Goal: Answer question/provide support

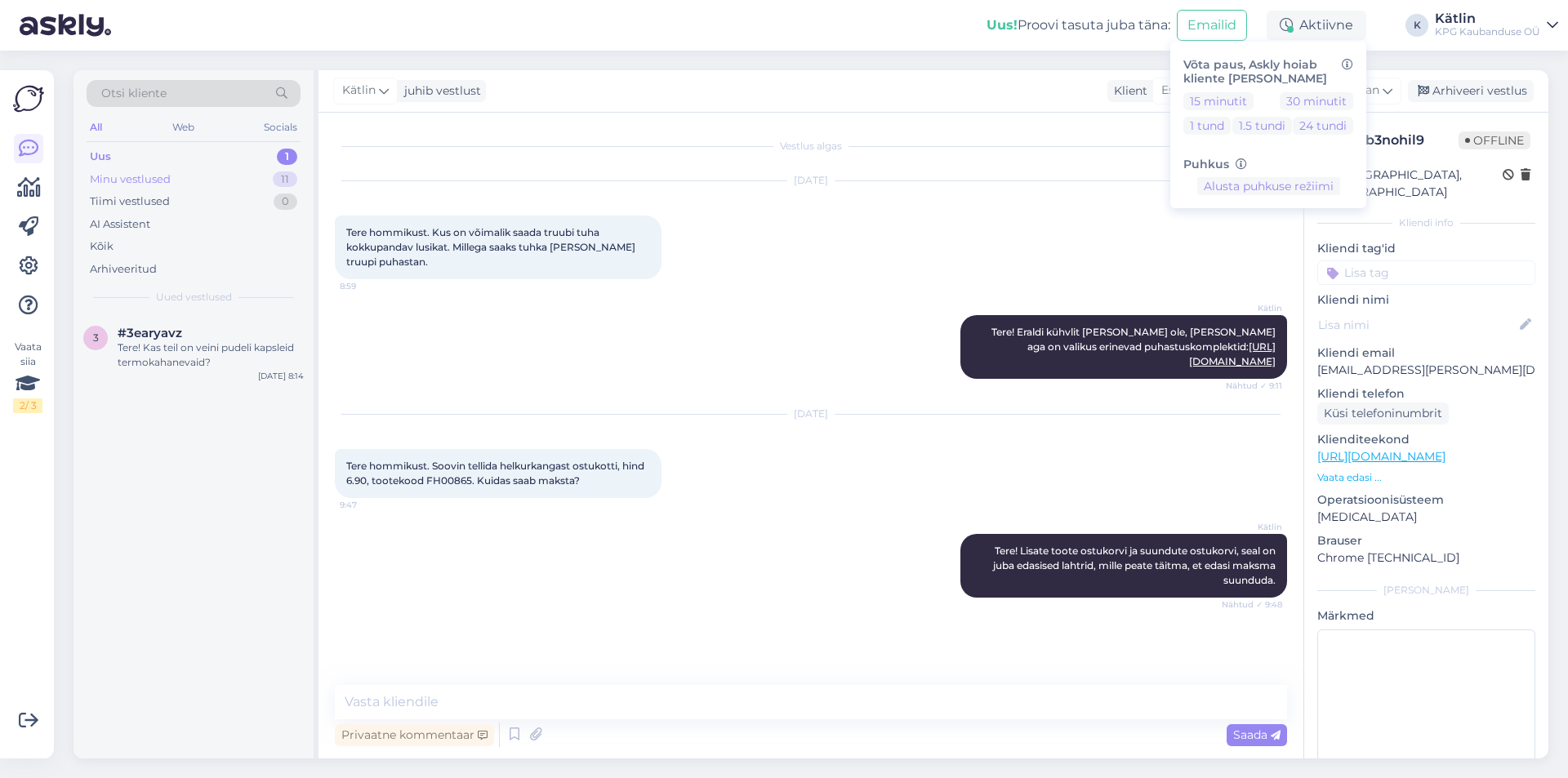
click at [120, 176] on div "Minu vestlused" at bounding box center [130, 179] width 81 height 16
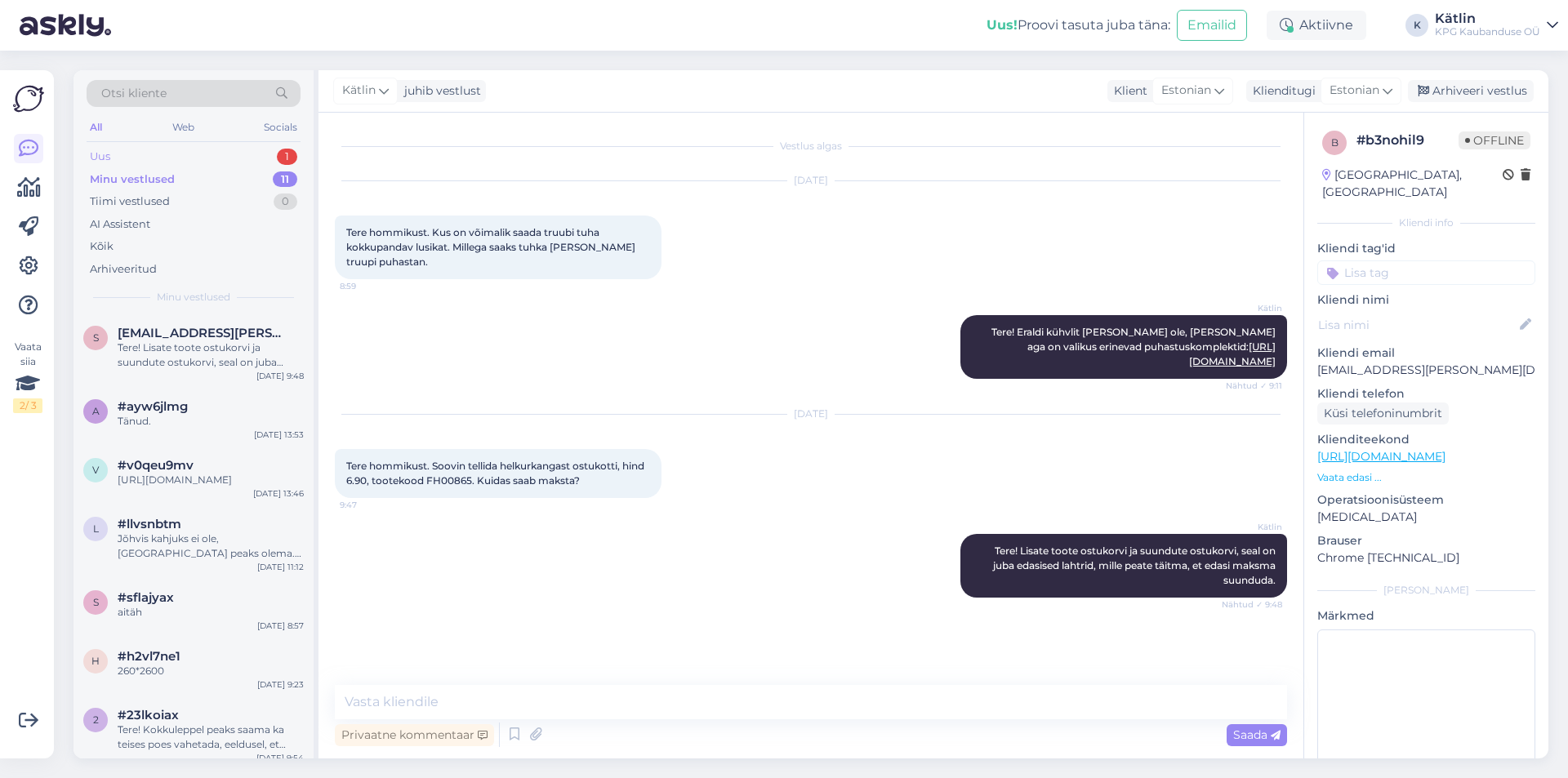
click at [122, 147] on div "Uus 1" at bounding box center [194, 156] width 214 height 23
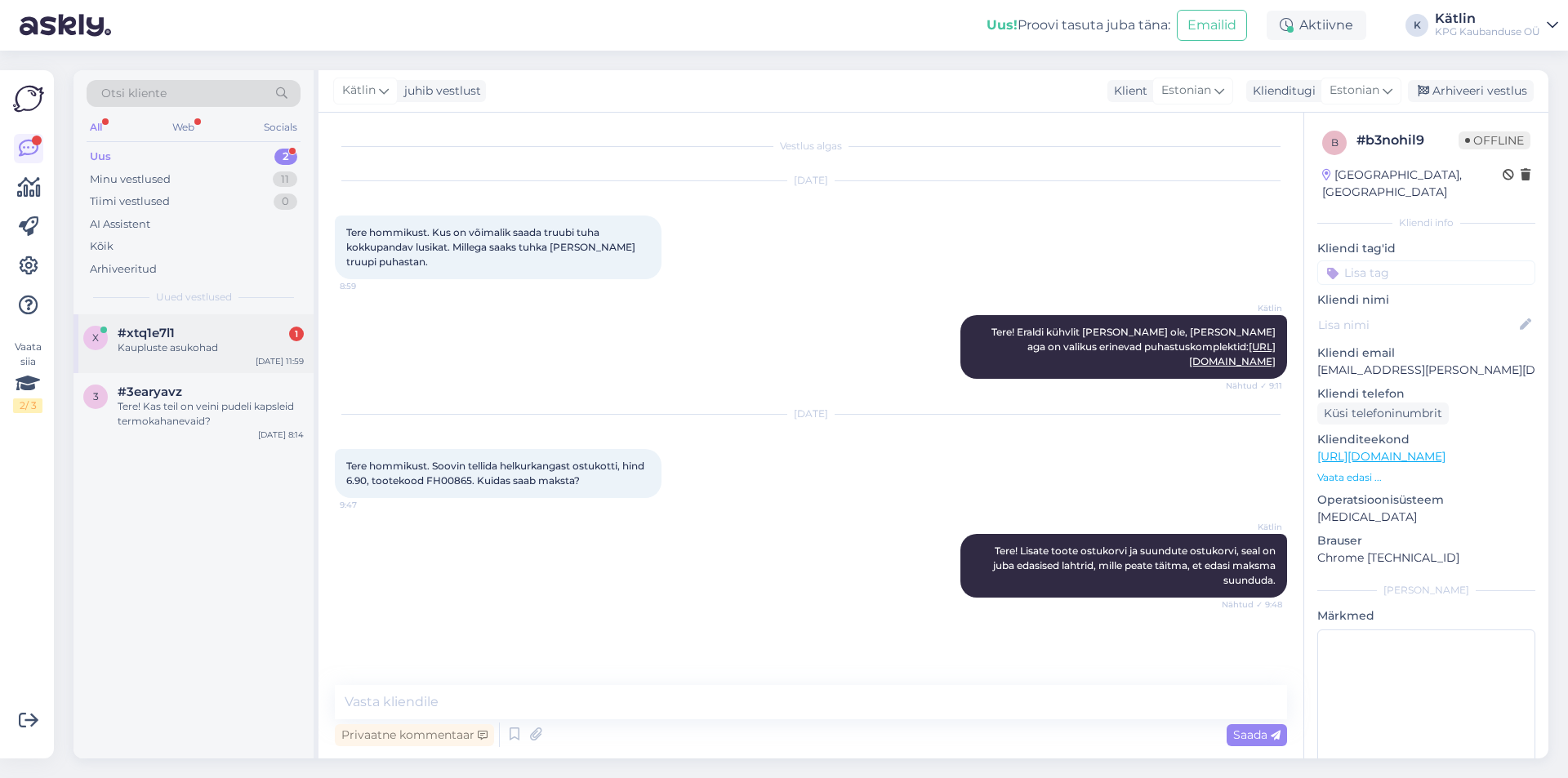
click at [271, 325] on div "x #xtq1e7l1 1 Kaupluste asukohad [DATE] 11:59" at bounding box center [193, 344] width 240 height 58
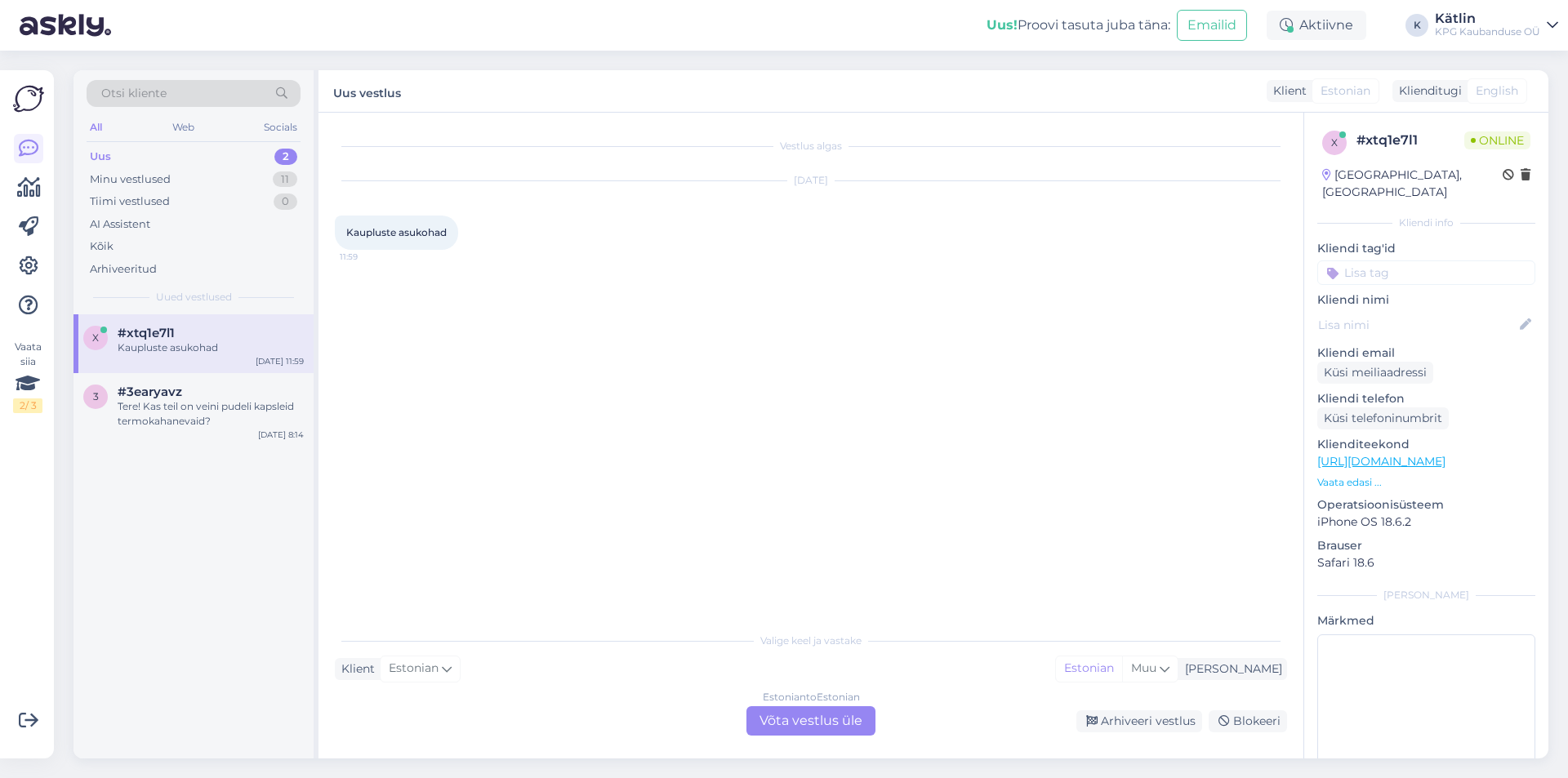
click at [789, 727] on div "Estonian to Estonian Võta vestlus üle" at bounding box center [811, 721] width 129 height 29
click at [782, 715] on div "Estonian to Estonian Võta vestlus üle" at bounding box center [811, 721] width 129 height 29
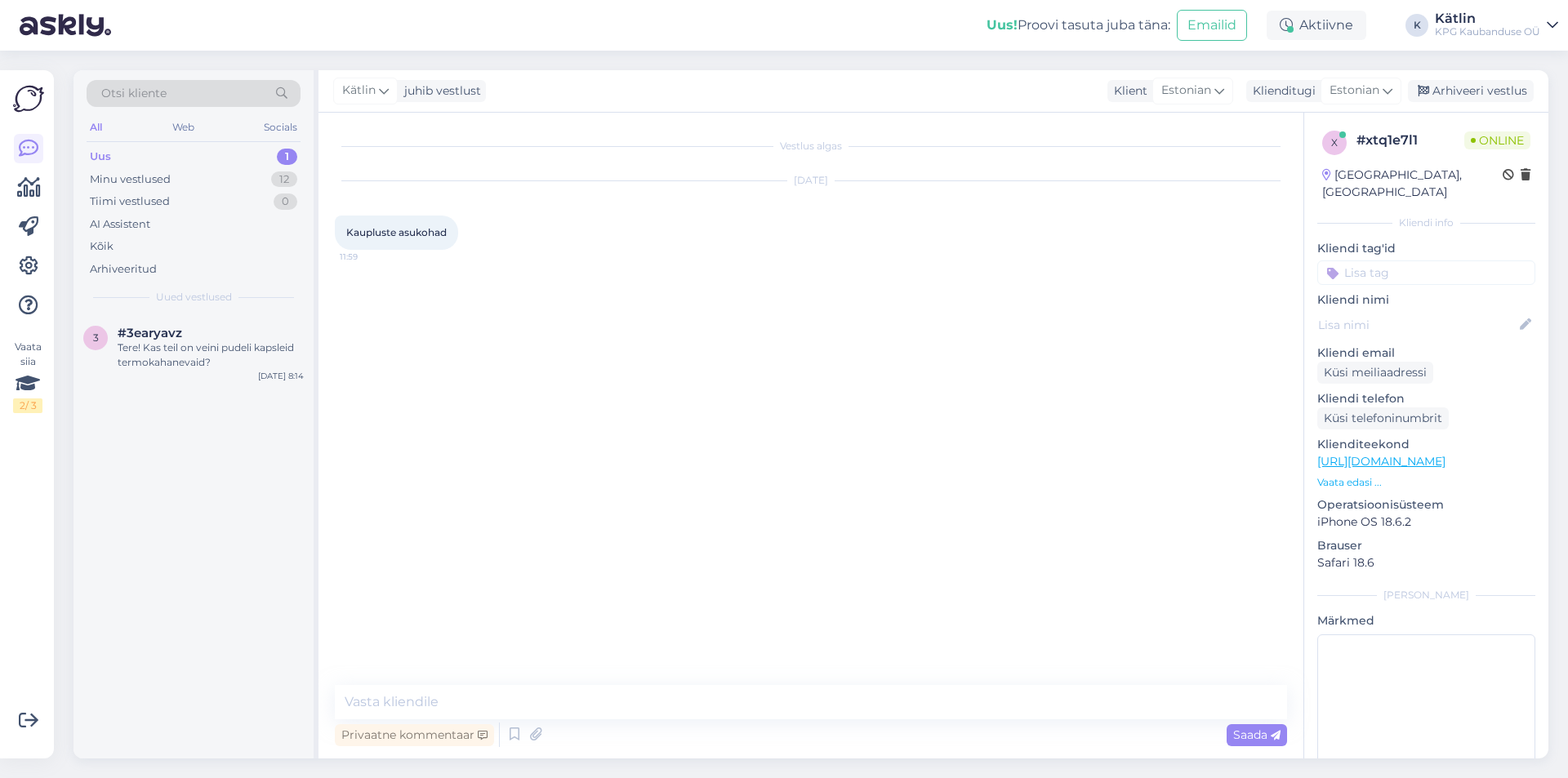
type textarea "[URL][DOMAIN_NAME]"
click at [1289, 16] on div "Aktiivne" at bounding box center [1317, 25] width 100 height 29
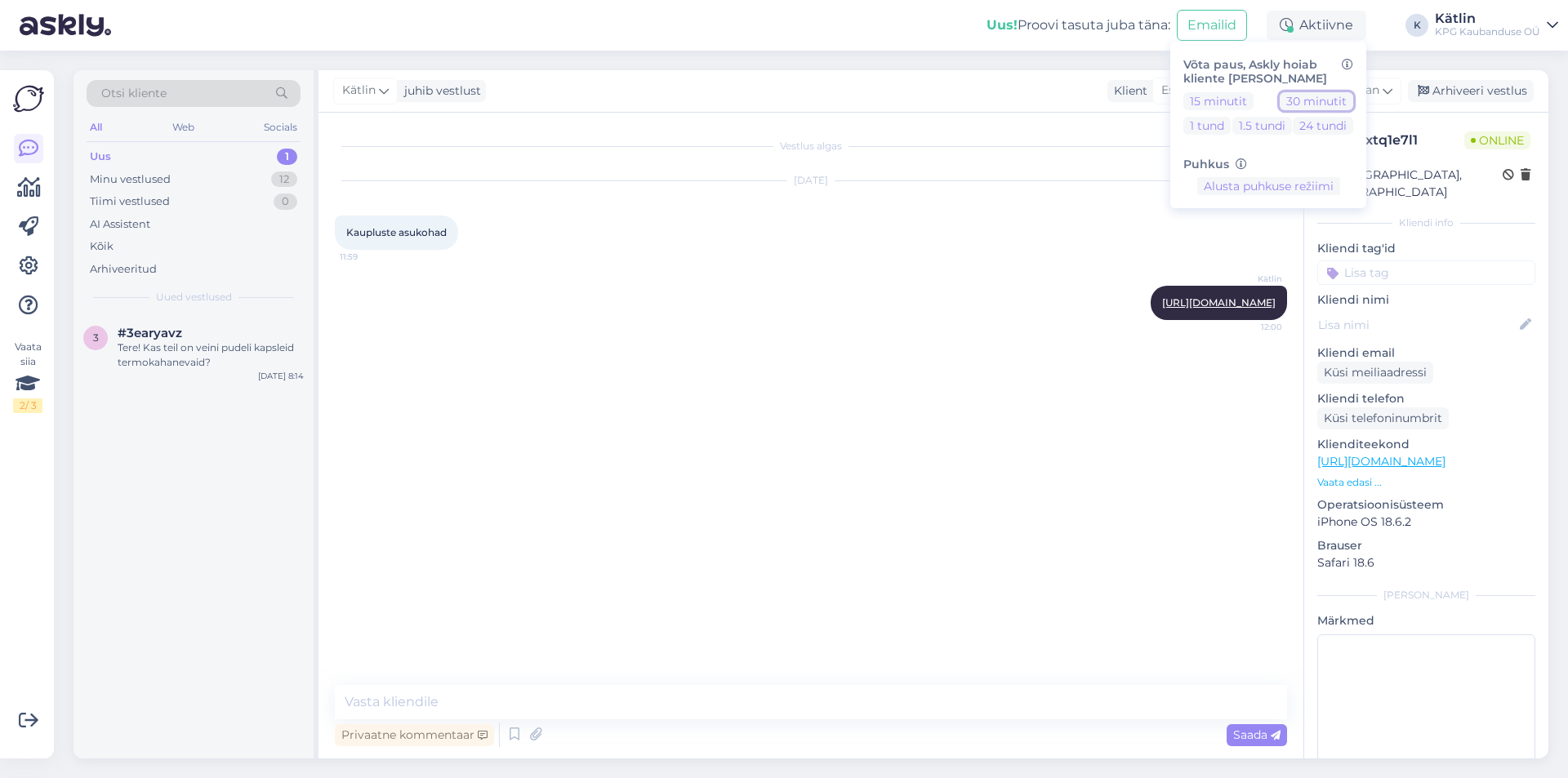
drag, startPoint x: 1309, startPoint y: 105, endPoint x: 1394, endPoint y: 13, distance: 125.3
click at [1309, 104] on button "30 minutit" at bounding box center [1316, 101] width 73 height 18
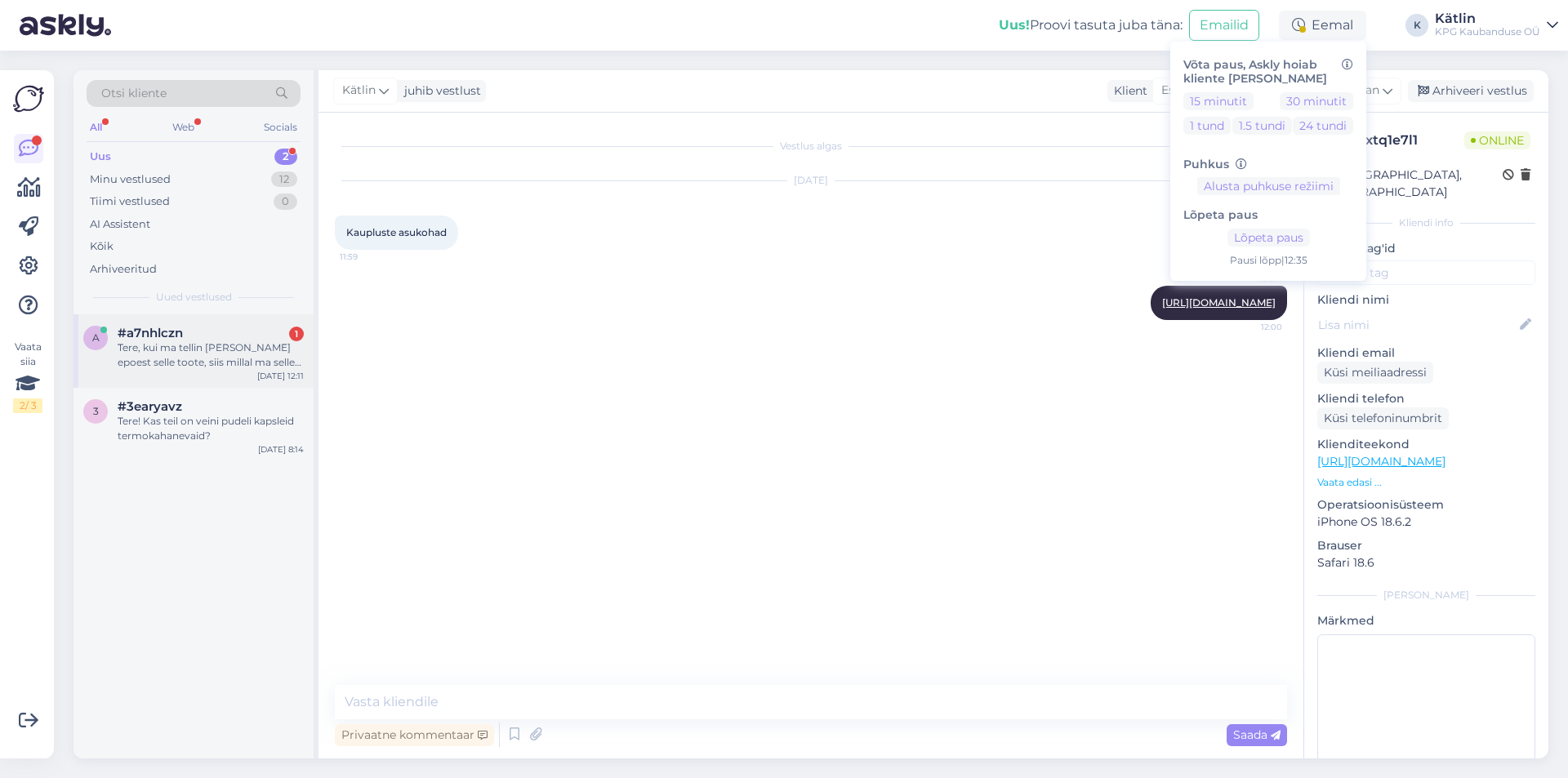
click at [156, 379] on div "a #a7nhlczn 1 Tere, kui ma tellin [PERSON_NAME] epoest selle toote, siis millal…" at bounding box center [193, 351] width 240 height 73
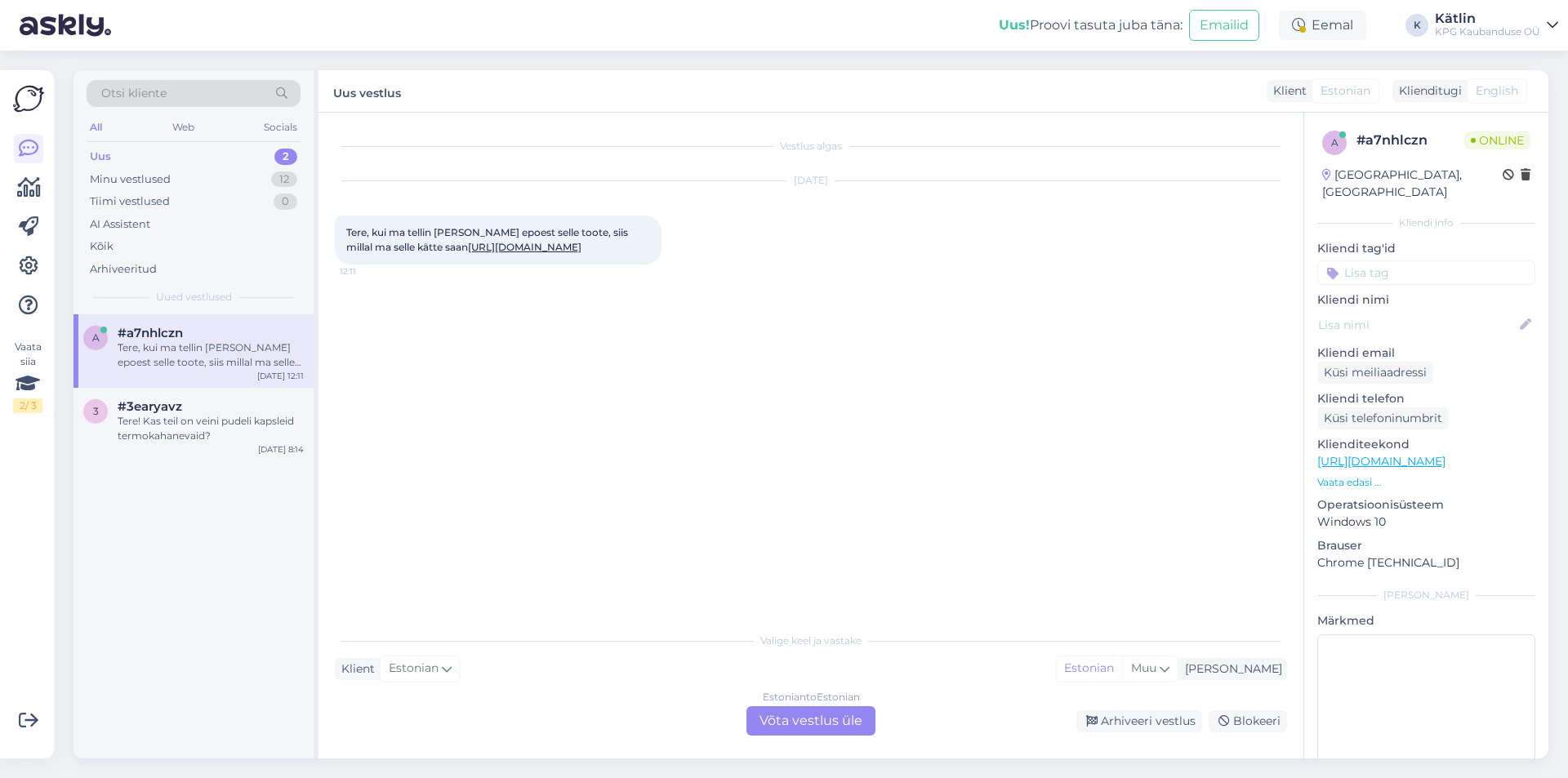
click at [468, 253] on link "[URL][DOMAIN_NAME]" at bounding box center [525, 247] width 114 height 12
click at [816, 715] on div "Estonian to Estonian Võta vestlus üle" at bounding box center [811, 721] width 129 height 29
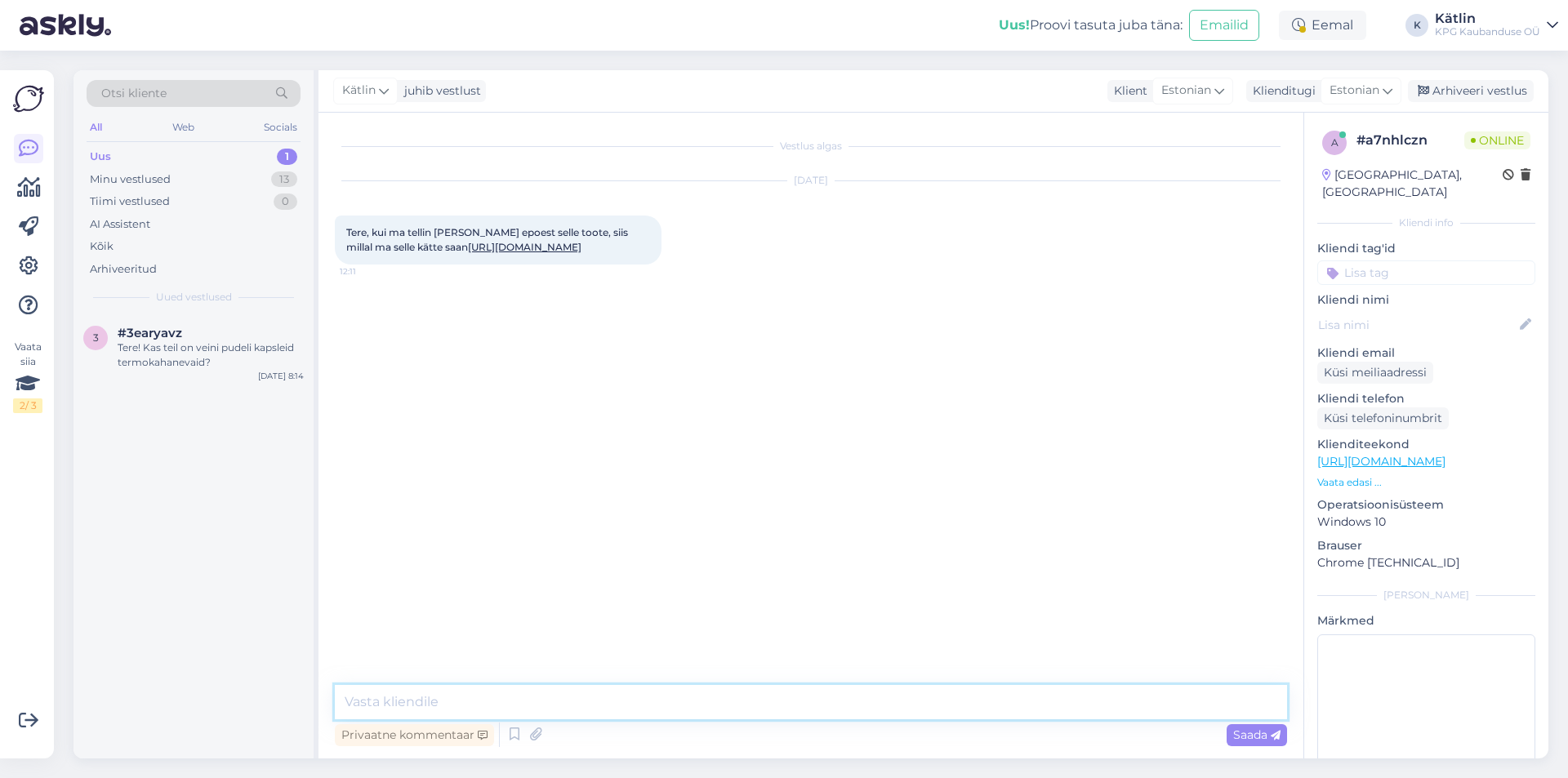
click at [752, 704] on textarea at bounding box center [810, 702] width 952 height 34
type textarea "Tere!"
type textarea "[PERSON_NAME] meie laost hiljemalt homme."
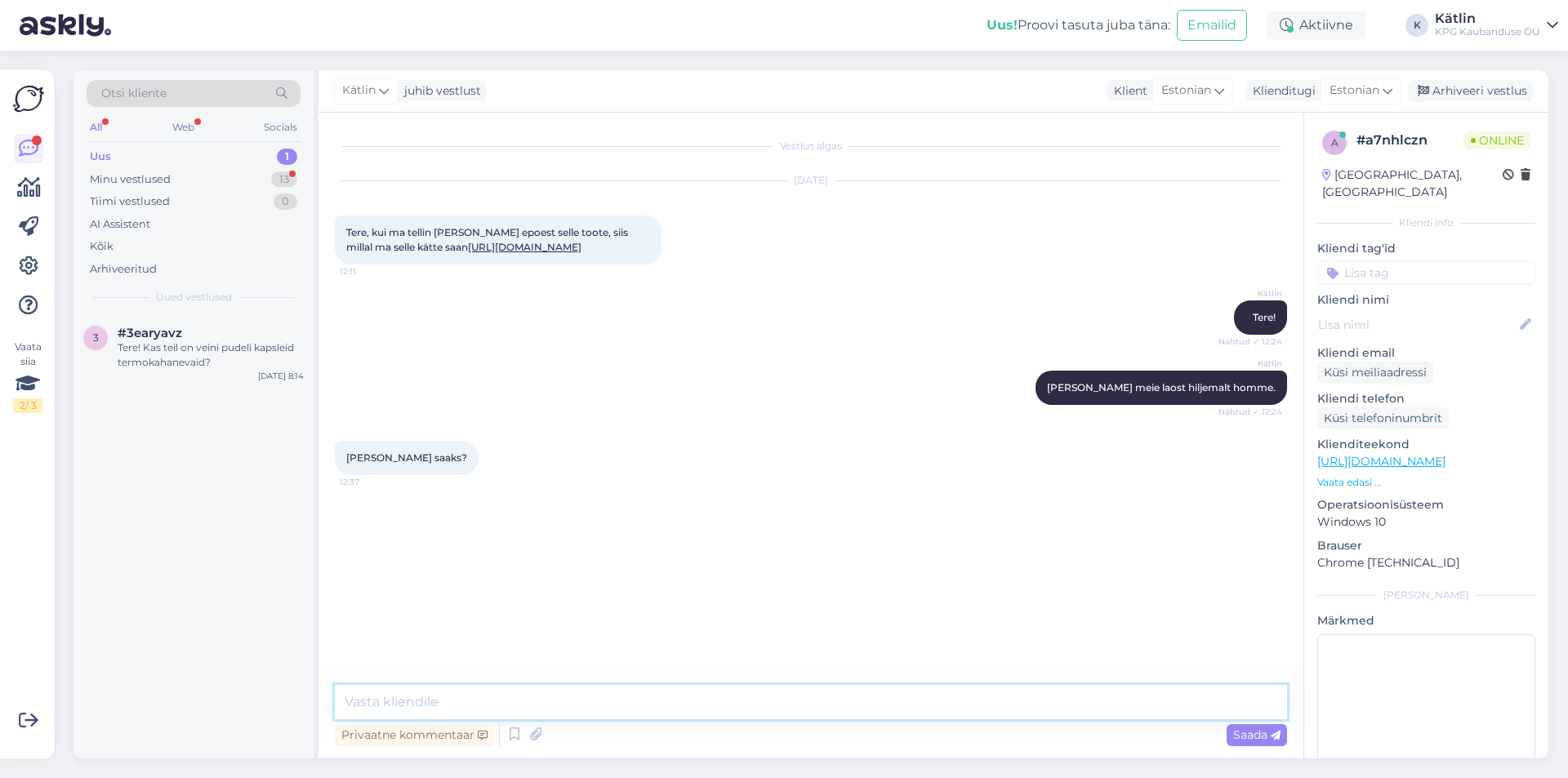
click at [416, 691] on textarea at bounding box center [810, 702] width 952 height 34
type textarea "Arvatavasti siis neljapäeval."
click at [459, 718] on textarea at bounding box center [810, 702] width 952 height 34
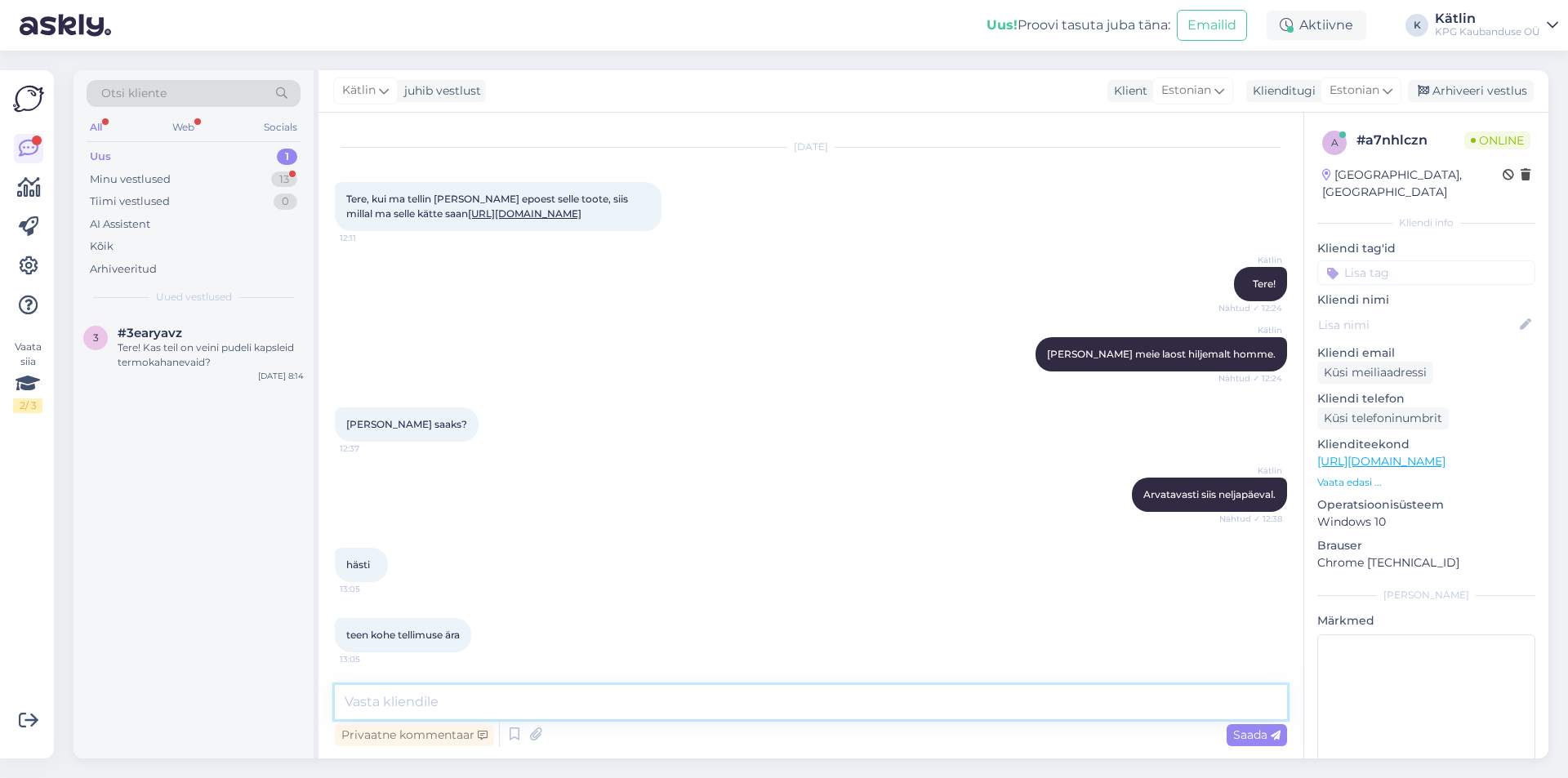
click at [384, 708] on textarea at bounding box center [810, 702] width 952 height 34
